Goal: Information Seeking & Learning: Compare options

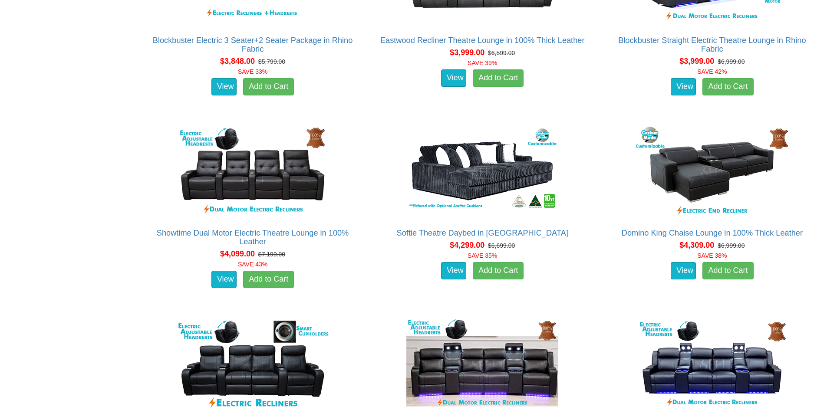
scroll to position [2207, 0]
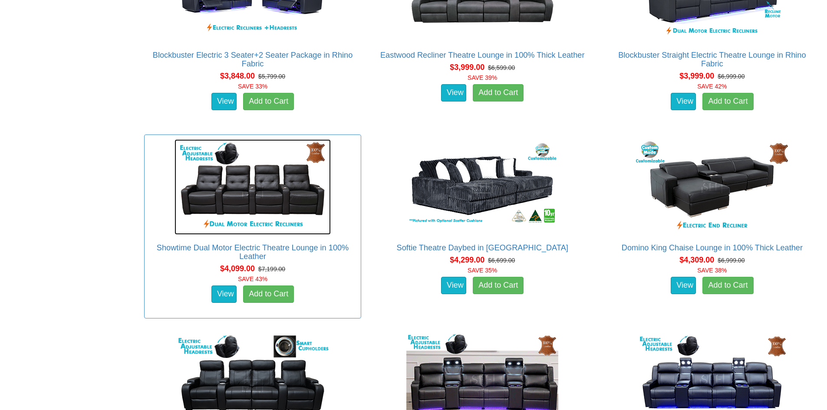
click at [260, 187] on img at bounding box center [253, 187] width 156 height 96
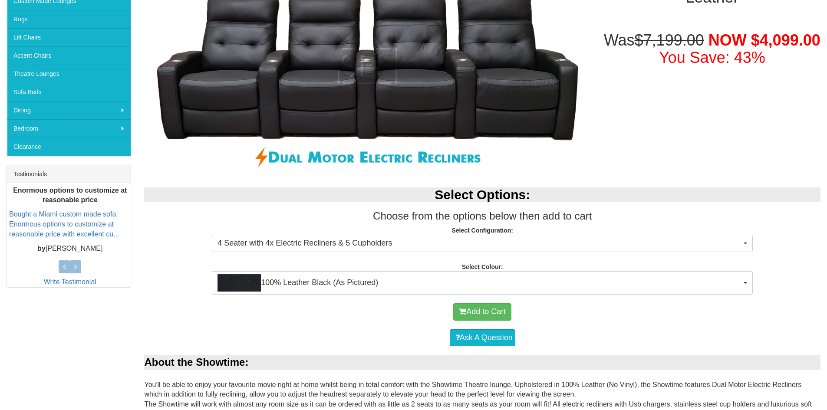
scroll to position [217, 0]
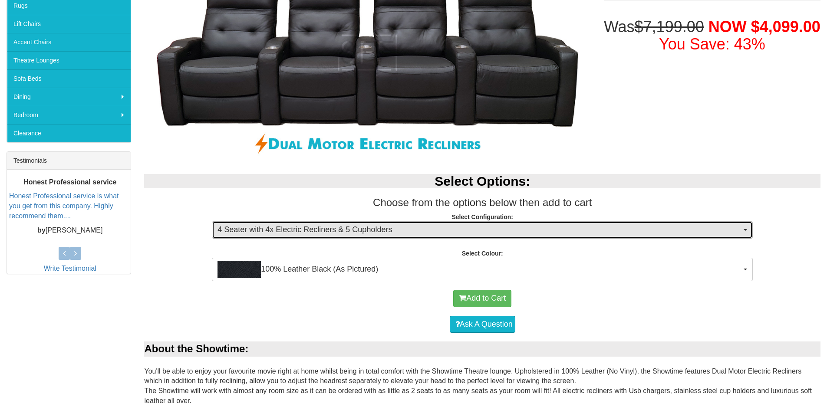
click at [745, 231] on button "4 Seater with 4x Electric Recliners & 5 Cupholders" at bounding box center [482, 229] width 541 height 17
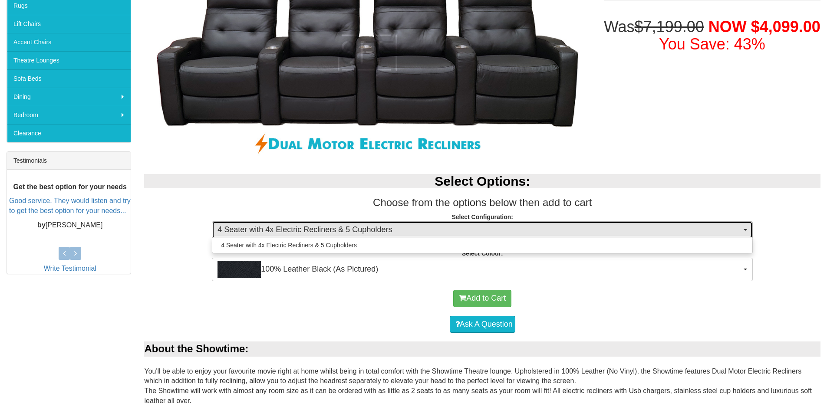
click at [745, 231] on button "4 Seater with 4x Electric Recliners & 5 Cupholders" at bounding box center [482, 229] width 541 height 17
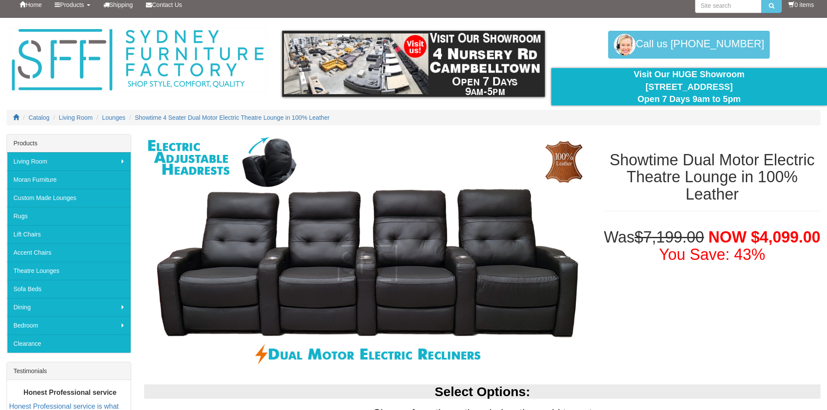
scroll to position [0, 0]
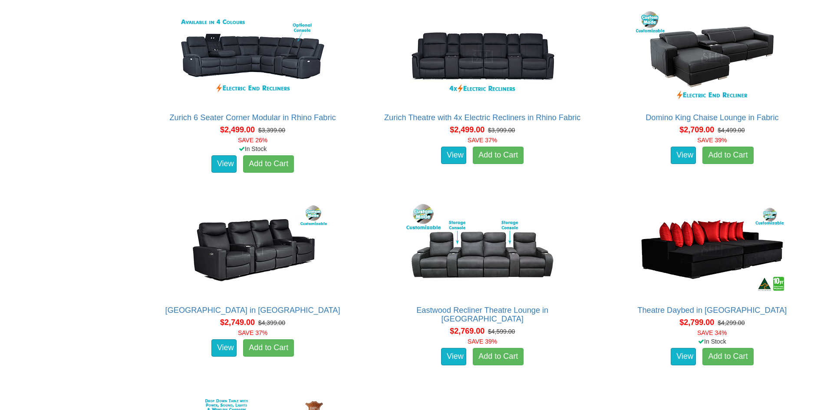
scroll to position [991, 0]
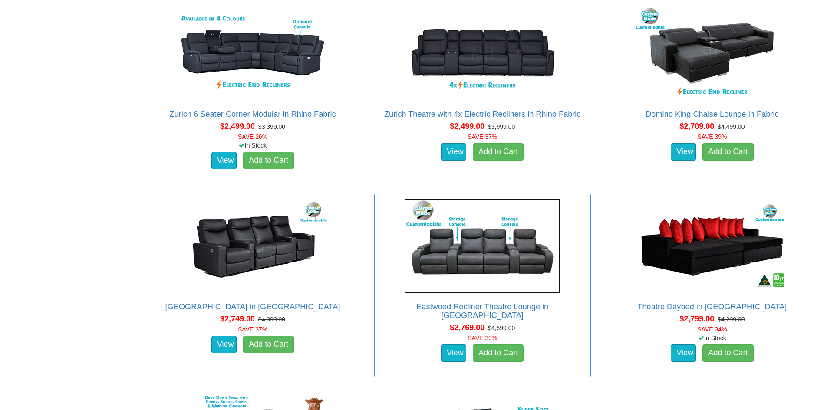
click at [487, 254] on img at bounding box center [482, 246] width 156 height 96
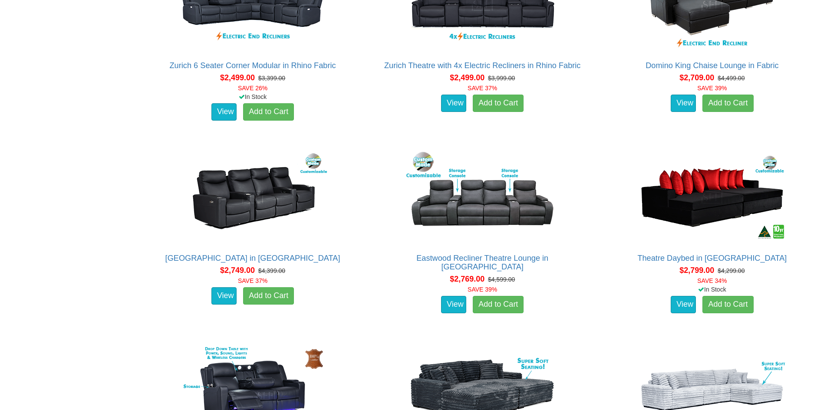
scroll to position [1042, 0]
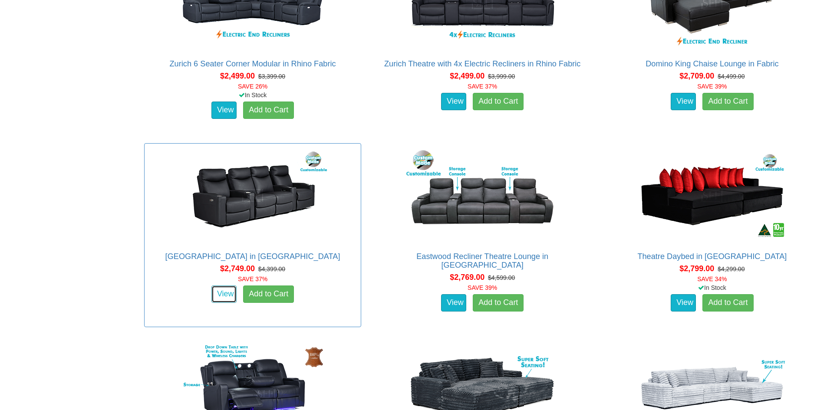
click at [228, 289] on link "View" at bounding box center [223, 294] width 25 height 17
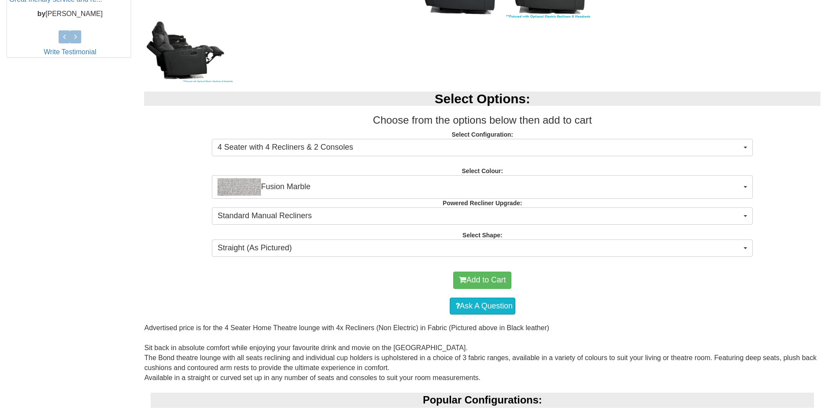
scroll to position [434, 0]
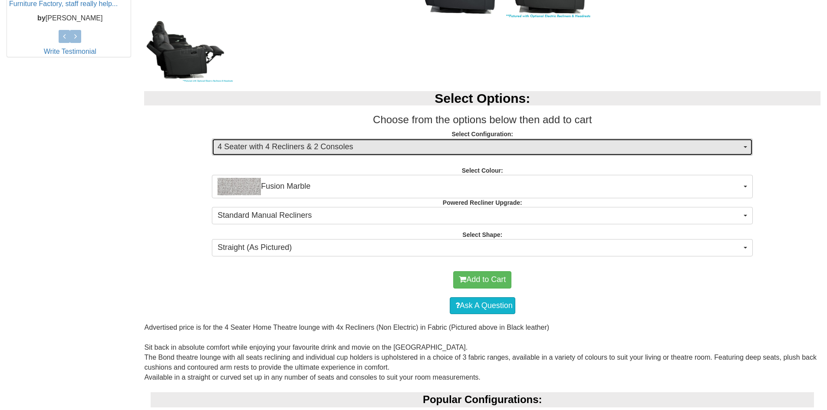
click at [745, 145] on button "4 Seater with 4 Recliners & 2 Consoles" at bounding box center [482, 146] width 541 height 17
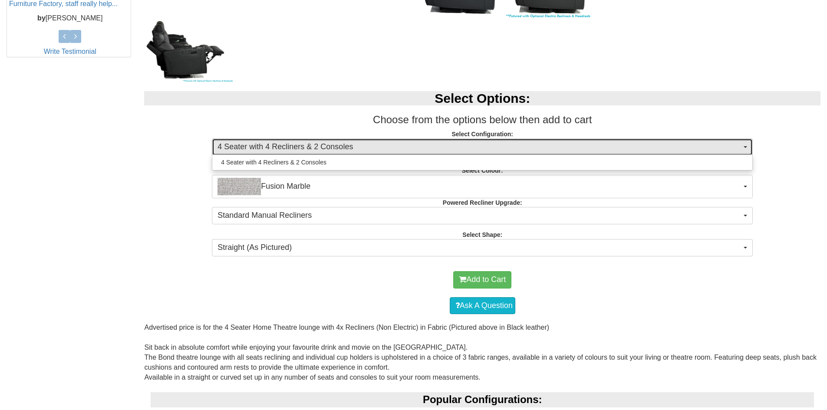
click at [745, 145] on button "4 Seater with 4 Recliners & 2 Consoles" at bounding box center [482, 146] width 541 height 17
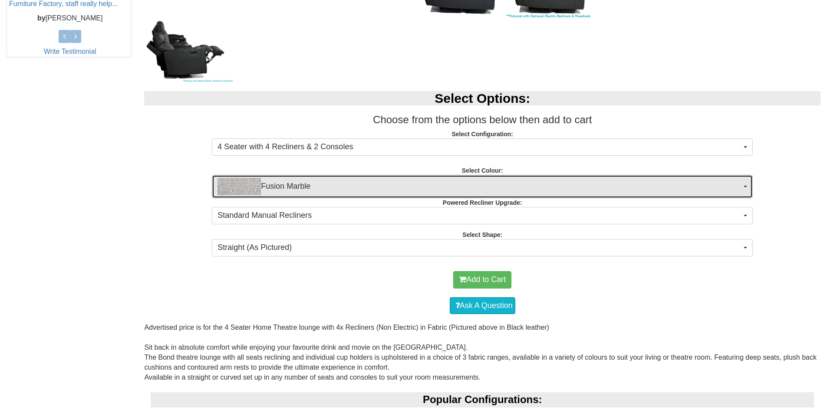
click at [746, 185] on button "Fusion Marble" at bounding box center [482, 186] width 541 height 23
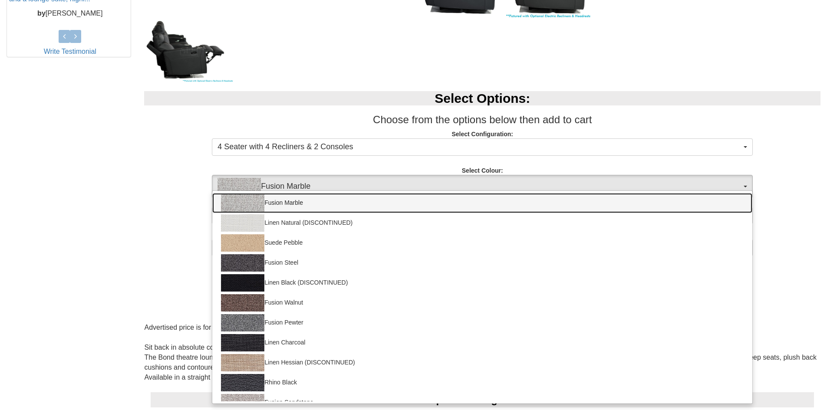
click at [740, 199] on link "Fusion Marble" at bounding box center [482, 203] width 540 height 20
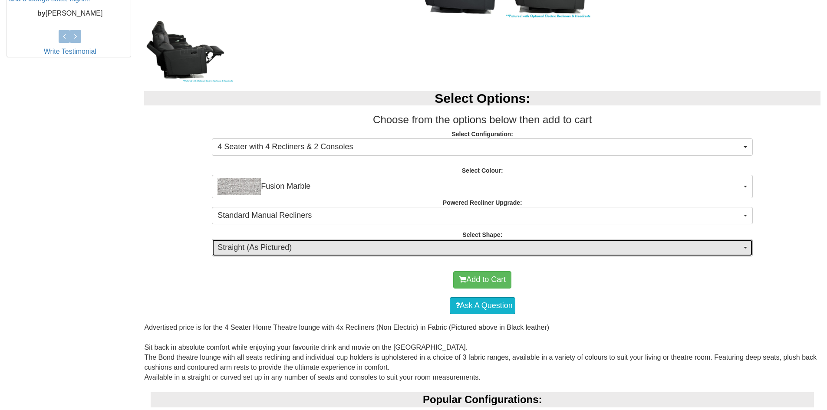
click at [745, 248] on span "button" at bounding box center [745, 248] width 3 height 2
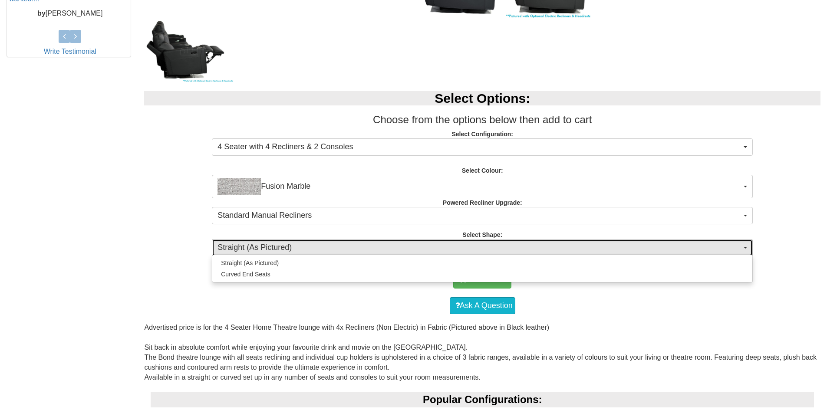
click at [745, 248] on span "button" at bounding box center [745, 248] width 3 height 2
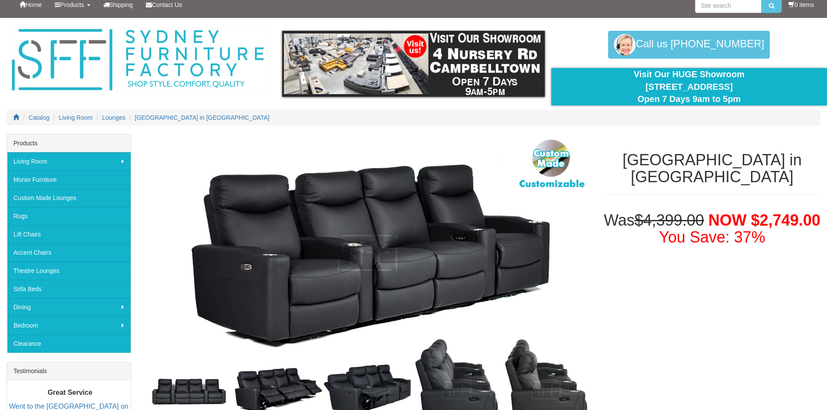
scroll to position [0, 0]
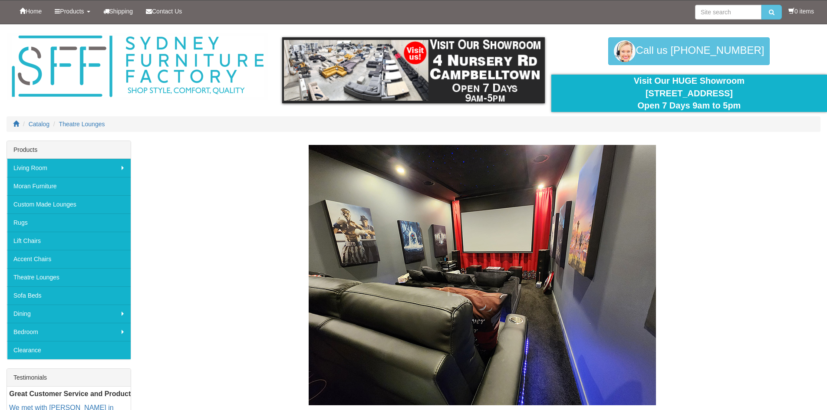
scroll to position [1042, 0]
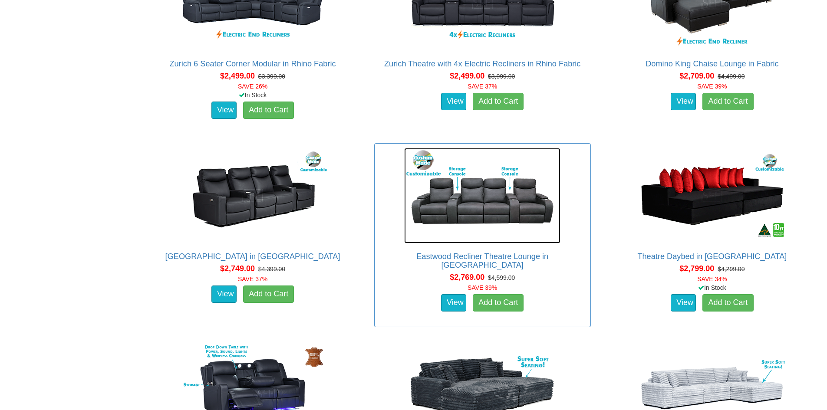
click at [476, 219] on img at bounding box center [482, 196] width 156 height 96
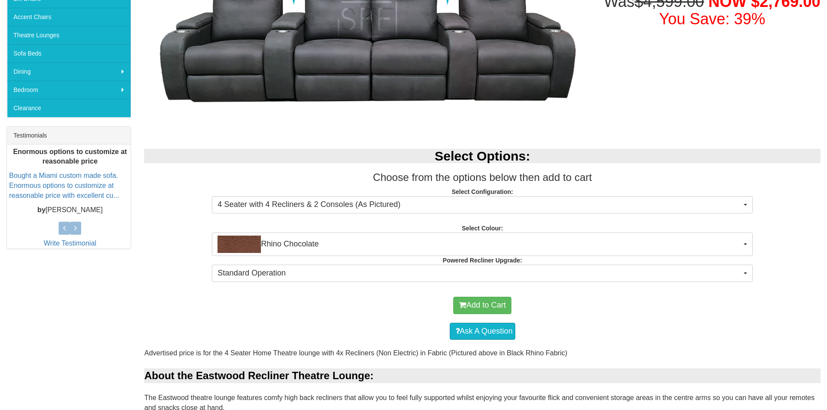
scroll to position [260, 0]
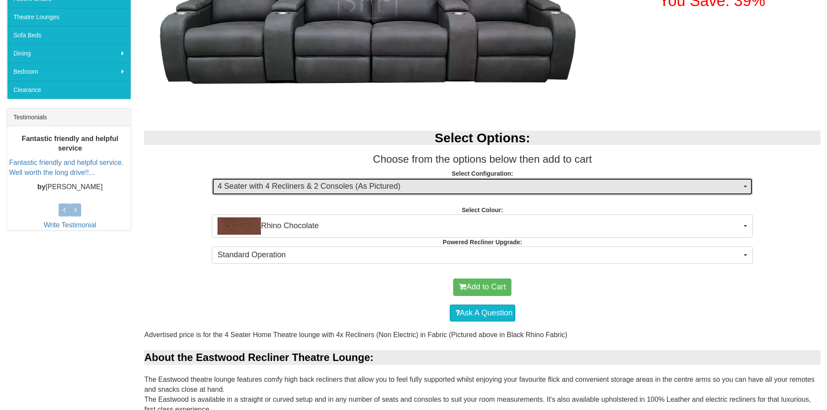
click at [746, 188] on button "4 Seater with 4 Recliners & 2 Consoles (As Pictured)" at bounding box center [482, 186] width 541 height 17
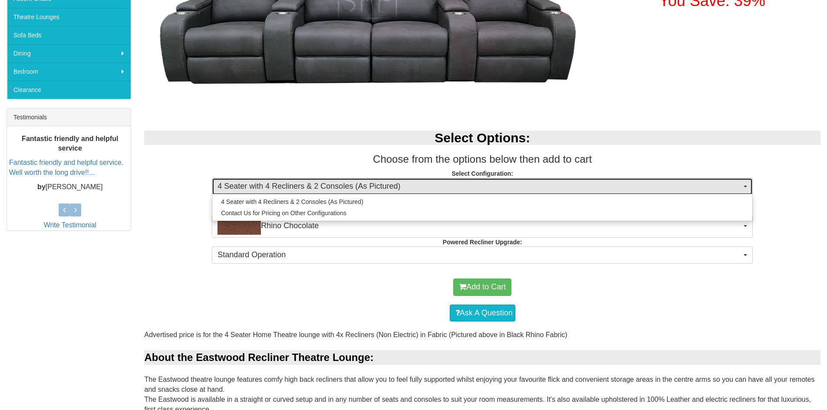
click at [746, 188] on button "4 Seater with 4 Recliners & 2 Consoles (As Pictured)" at bounding box center [482, 186] width 541 height 17
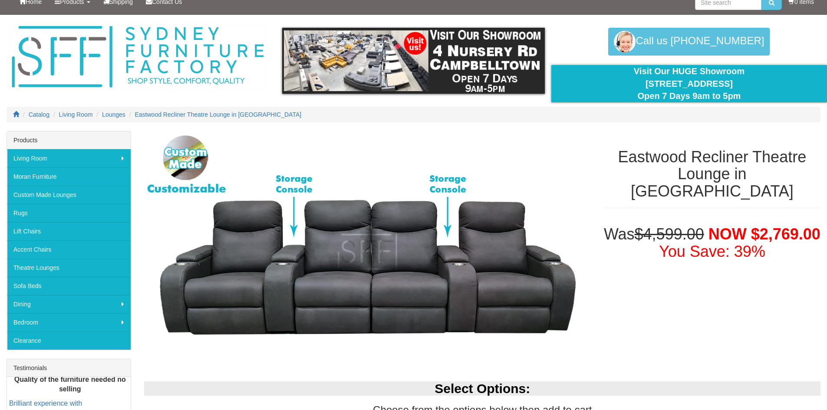
scroll to position [0, 0]
